Goal: Task Accomplishment & Management: Manage account settings

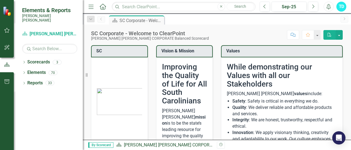
click at [37, 80] on link "Reports" at bounding box center [34, 83] width 15 height 6
click at [24, 82] on icon "Dropdown" at bounding box center [24, 83] width 4 height 3
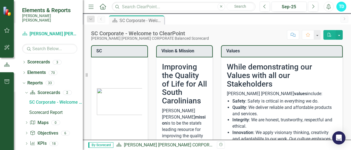
click at [26, 143] on icon at bounding box center [26, 144] width 1 height 2
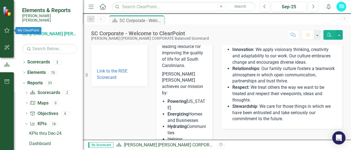
click at [7, 31] on icon "button" at bounding box center [7, 30] width 6 height 4
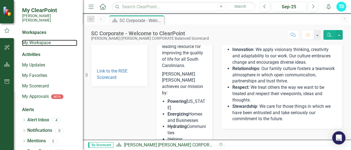
click at [42, 41] on link "My Workspace" at bounding box center [49, 43] width 55 height 6
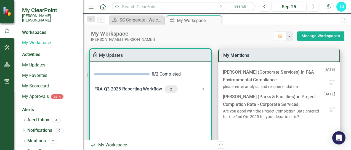
click at [203, 90] on icon at bounding box center [203, 89] width 7 height 7
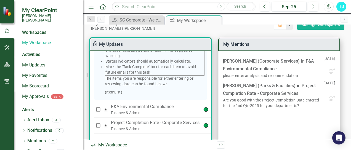
scroll to position [22, 0]
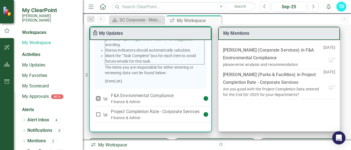
click at [97, 97] on input "checkbox" at bounding box center [99, 99] width 6 height 6
checkbox input "true"
click at [99, 113] on input "checkbox" at bounding box center [99, 115] width 6 height 6
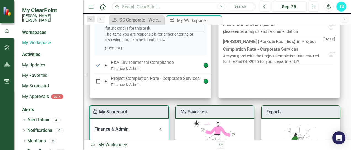
scroll to position [141, 0]
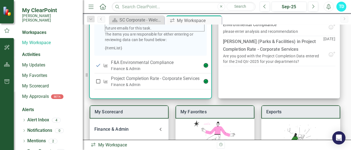
click at [97, 80] on input "checkbox" at bounding box center [99, 82] width 6 height 6
checkbox input "true"
click at [150, 78] on p "Project Completion Rate - Corporate Services" at bounding box center [155, 78] width 89 height 7
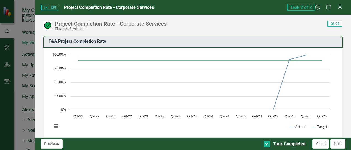
click at [329, 141] on button "Close" at bounding box center [321, 144] width 17 height 10
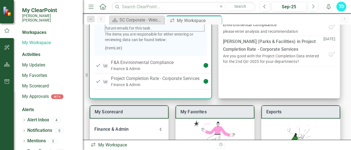
click at [152, 60] on p "F&A Environmental Compliance" at bounding box center [155, 62] width 89 height 7
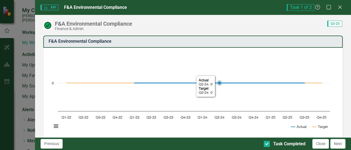
click at [226, 83] on icon "Interactive chart" at bounding box center [220, 83] width 170 height 0
drag, startPoint x: 226, startPoint y: 84, endPoint x: 226, endPoint y: 73, distance: 10.5
click at [226, 73] on icon "Created with Highcharts 11.4.8 Chart context menu Actual Target Q1-22 Q2-22 Q3-…" at bounding box center [191, 93] width 284 height 83
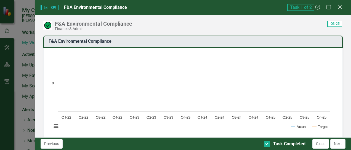
click at [341, 139] on div "Previous Task Completed Close Next" at bounding box center [193, 144] width 316 height 13
click at [340, 142] on button "Next" at bounding box center [338, 144] width 15 height 10
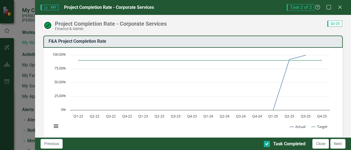
click at [340, 142] on button "Next" at bounding box center [338, 144] width 15 height 10
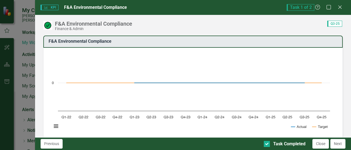
click at [342, 5] on icon "Close" at bounding box center [341, 7] width 6 height 4
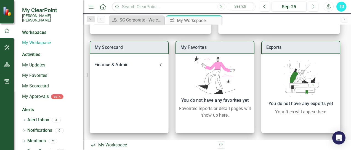
scroll to position [120, 0]
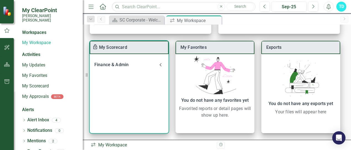
click at [123, 66] on div "Finance & Admin" at bounding box center [125, 65] width 63 height 8
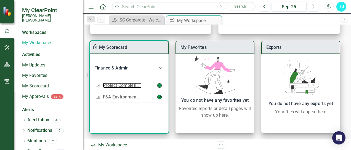
click at [126, 85] on link "Project Completion Rate - Corporate Services" at bounding box center [149, 85] width 92 height 5
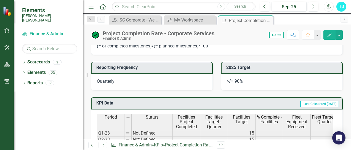
scroll to position [249, 0]
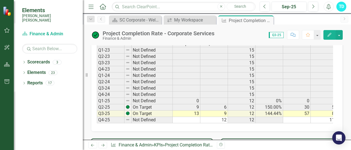
click at [304, 111] on td "57" at bounding box center [297, 114] width 28 height 6
click at [351, 33] on html "Elements [PERSON_NAME] [PERSON_NAME] Scorecard Finance & Admin Search Dropdown …" at bounding box center [175, 75] width 351 height 150
click at [349, 32] on div "Project Completion Rate - Corporate Services Finance & Admin Score: N/A Q3-25 C…" at bounding box center [217, 33] width 268 height 17
click at [349, 27] on div "Project Completion Rate - Corporate Services Finance & Admin Score: N/A Q3-25 C…" at bounding box center [217, 33] width 268 height 17
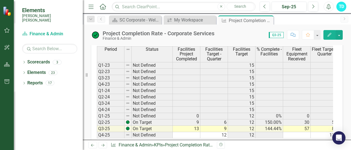
scroll to position [317, 0]
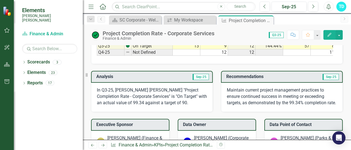
click at [351, 37] on html "Elements [PERSON_NAME] [PERSON_NAME] Scorecard Finance & Admin Search Dropdown …" at bounding box center [175, 75] width 351 height 150
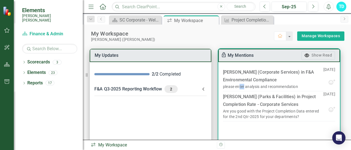
drag, startPoint x: 237, startPoint y: 85, endPoint x: 242, endPoint y: 86, distance: 5.1
click at [242, 86] on div "please enter analysis and recommendation" at bounding box center [260, 87] width 75 height 6
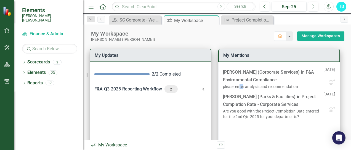
scroll to position [101, 0]
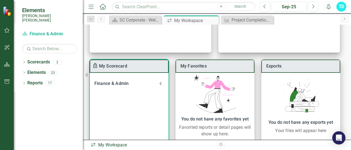
click at [161, 85] on icon at bounding box center [160, 83] width 7 height 7
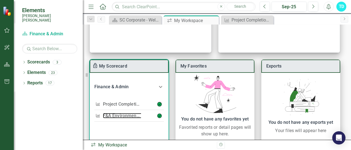
click at [128, 115] on link "F&A Environmental Compliance" at bounding box center [135, 115] width 64 height 5
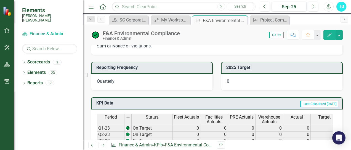
scroll to position [249, 0]
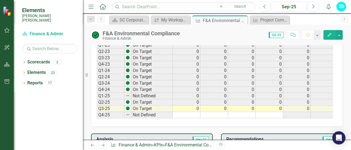
click at [97, 109] on div "Period Status Fleet Actuals Facilities Actuals PRE Actuals Warehouse Actuals Ac…" at bounding box center [97, 75] width 0 height 88
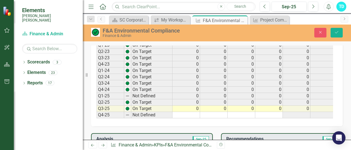
scroll to position [168, 0]
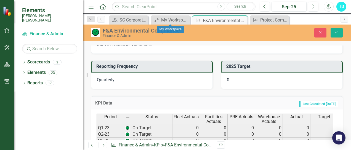
type textarea "0"
click at [168, 19] on div "My Workspace" at bounding box center [175, 20] width 28 height 7
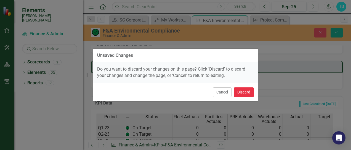
click at [239, 94] on button "Discard" at bounding box center [244, 93] width 20 height 10
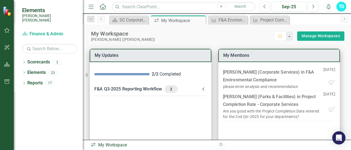
scroll to position [101, 0]
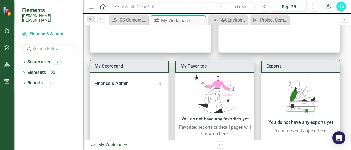
click at [178, 20] on div "My Workspace" at bounding box center [182, 20] width 43 height 7
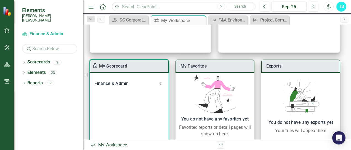
click at [160, 82] on icon at bounding box center [160, 83] width 7 height 7
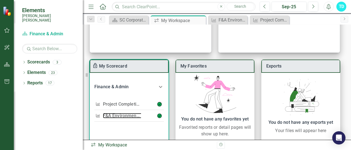
click at [128, 114] on link "F&A Environmental Compliance" at bounding box center [135, 115] width 64 height 5
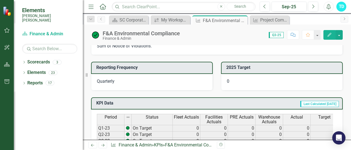
scroll to position [249, 0]
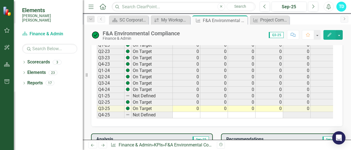
click at [297, 107] on td "0" at bounding box center [297, 109] width 28 height 6
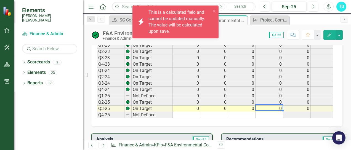
click at [263, 106] on td "0" at bounding box center [270, 109] width 28 height 6
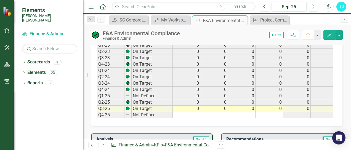
click at [351, 25] on html "Elements [PERSON_NAME] [PERSON_NAME] Scorecard Finance & Admin Search Dropdown …" at bounding box center [175, 75] width 351 height 150
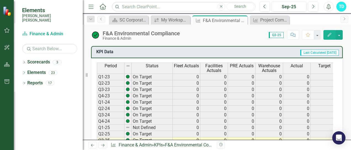
scroll to position [223, 0]
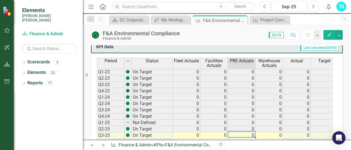
click at [250, 134] on td "0" at bounding box center [242, 136] width 28 height 6
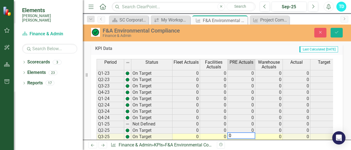
type textarea "0"
click at [335, 33] on icon "Save" at bounding box center [336, 32] width 5 height 4
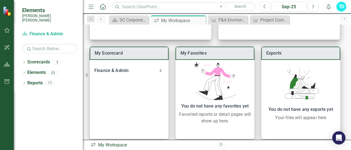
scroll to position [120, 0]
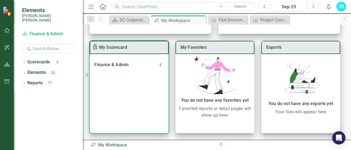
click at [162, 66] on icon at bounding box center [160, 65] width 7 height 7
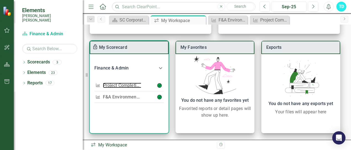
click at [134, 86] on link "Project Completion Rate - Corporate Services" at bounding box center [149, 85] width 92 height 5
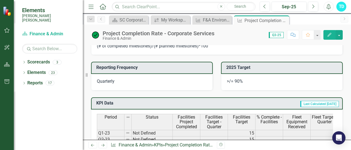
scroll to position [249, 0]
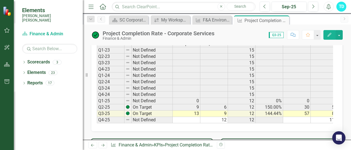
click at [350, 28] on div "Project Completion Rate - Corporate Services Finance & Admin Score: N/A Q3-25 C…" at bounding box center [217, 33] width 268 height 17
click at [350, 35] on div "Project Completion Rate - Corporate Services Finance & Admin Score: N/A Q3-25 C…" at bounding box center [217, 33] width 268 height 17
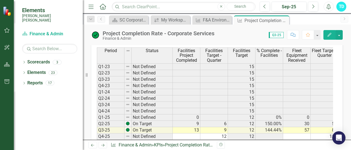
scroll to position [231, 0]
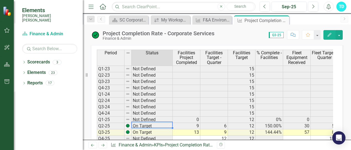
click at [134, 123] on td "On Target" at bounding box center [152, 126] width 41 height 6
